Goal: Navigation & Orientation: Find specific page/section

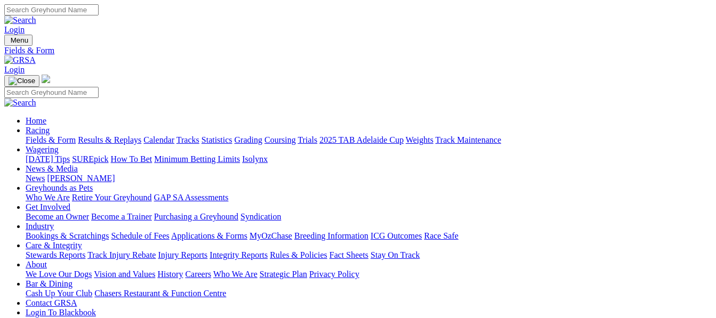
click at [36, 55] on img at bounding box center [19, 60] width 31 height 10
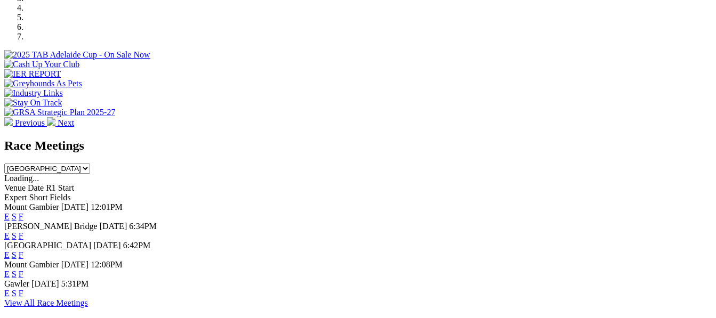
scroll to position [369, 0]
